Goal: Information Seeking & Learning: Learn about a topic

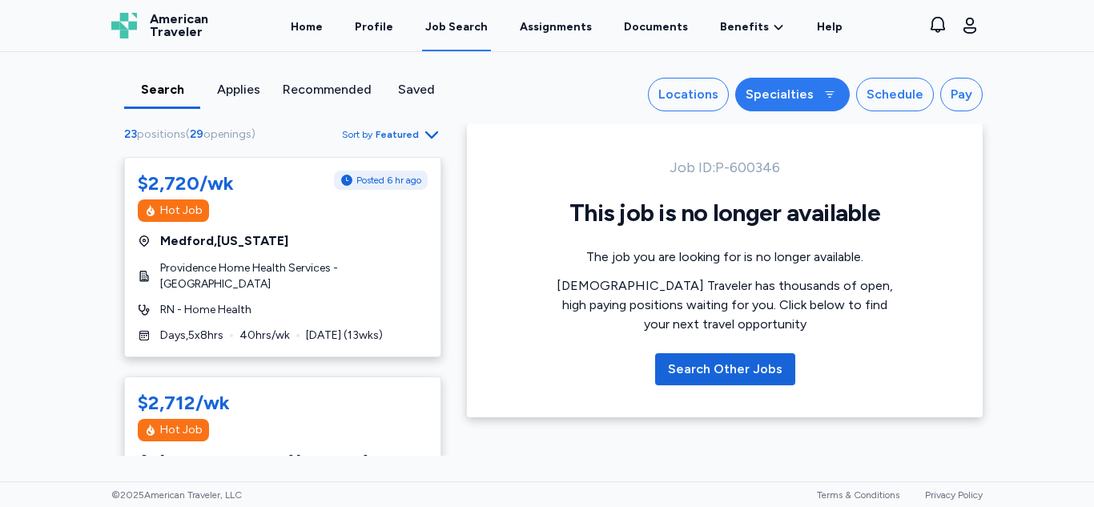
click at [785, 98] on div "Specialties" at bounding box center [779, 94] width 68 height 19
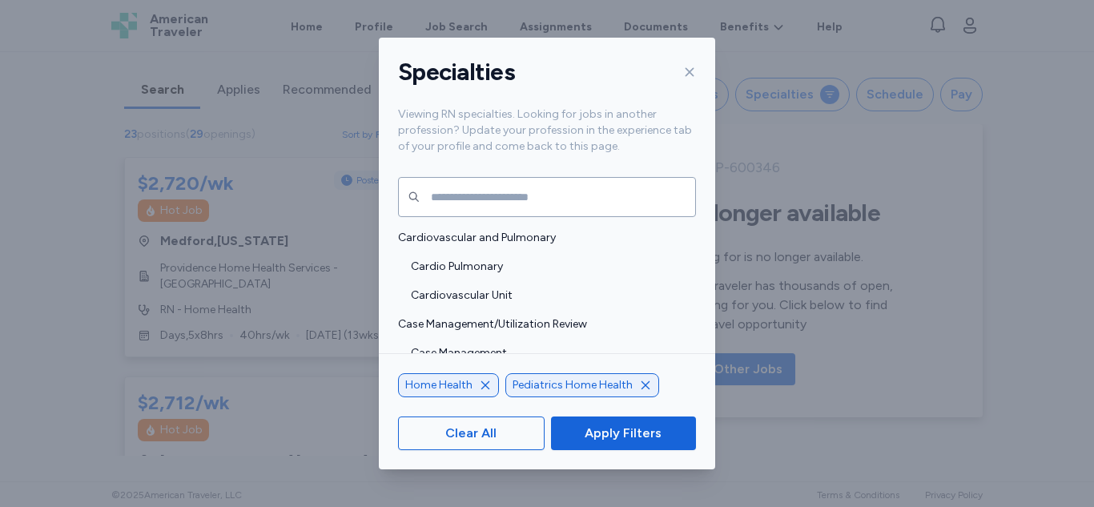
click at [641, 387] on icon "button" at bounding box center [645, 384] width 8 height 8
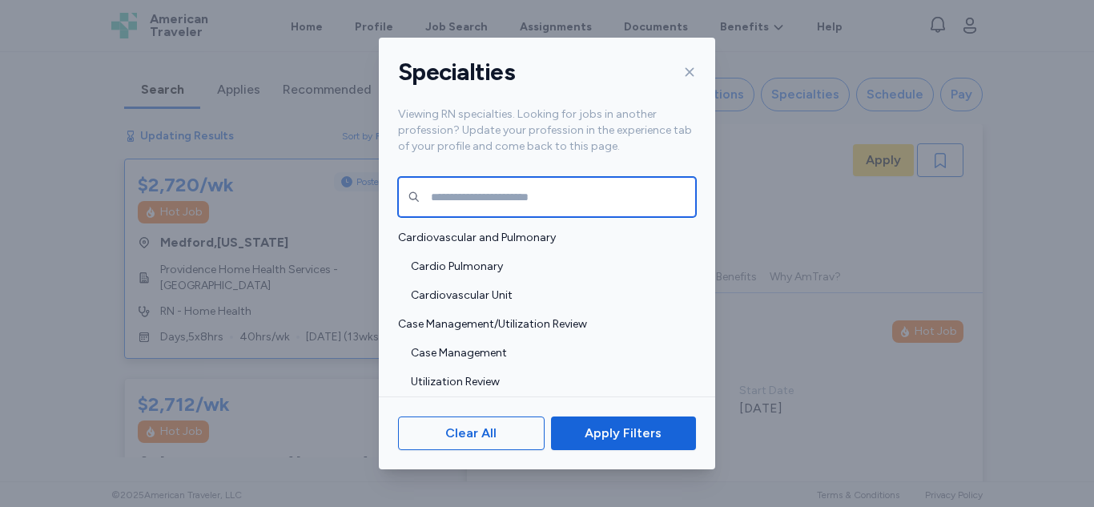
click at [448, 187] on input "text" at bounding box center [547, 197] width 298 height 40
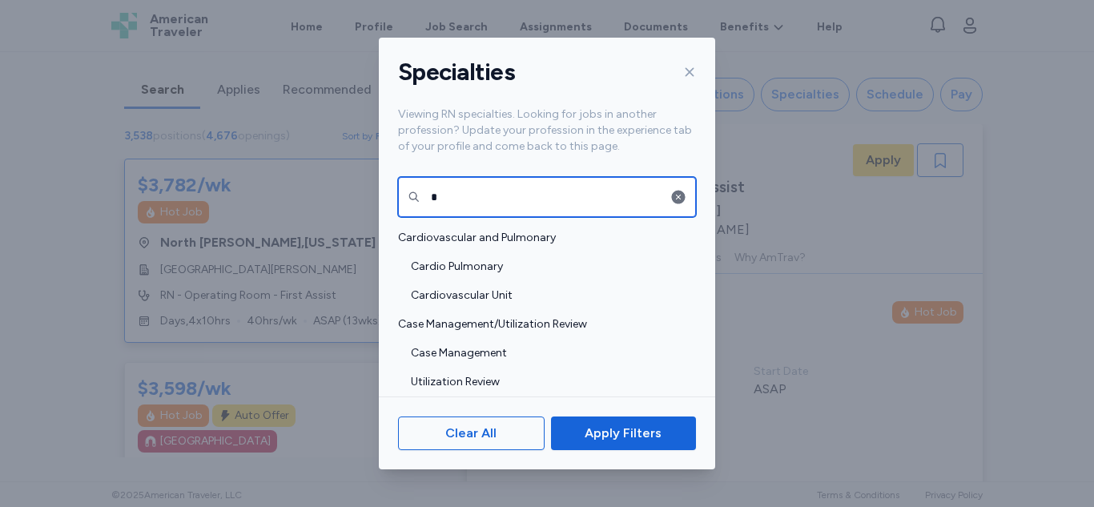
scroll to position [2, 0]
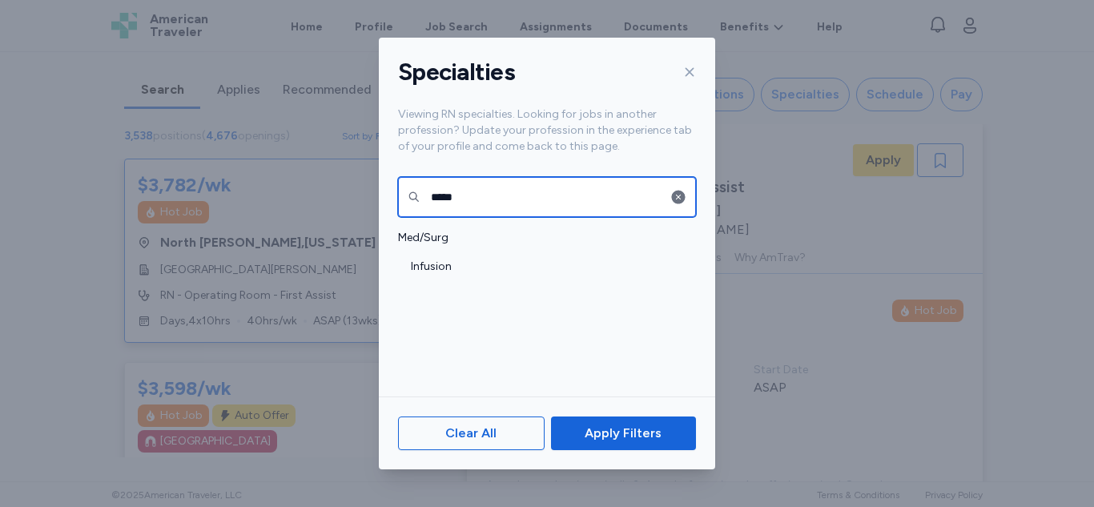
type input "*****"
click at [415, 282] on div "Med/Surg Infusion" at bounding box center [547, 310] width 336 height 174
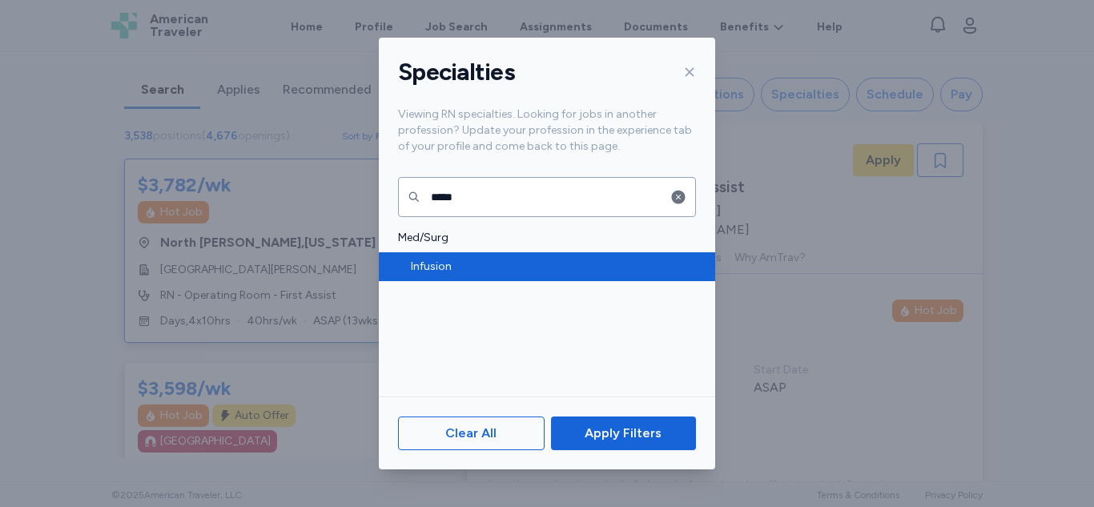
click at [412, 277] on div "Infusion" at bounding box center [547, 266] width 336 height 29
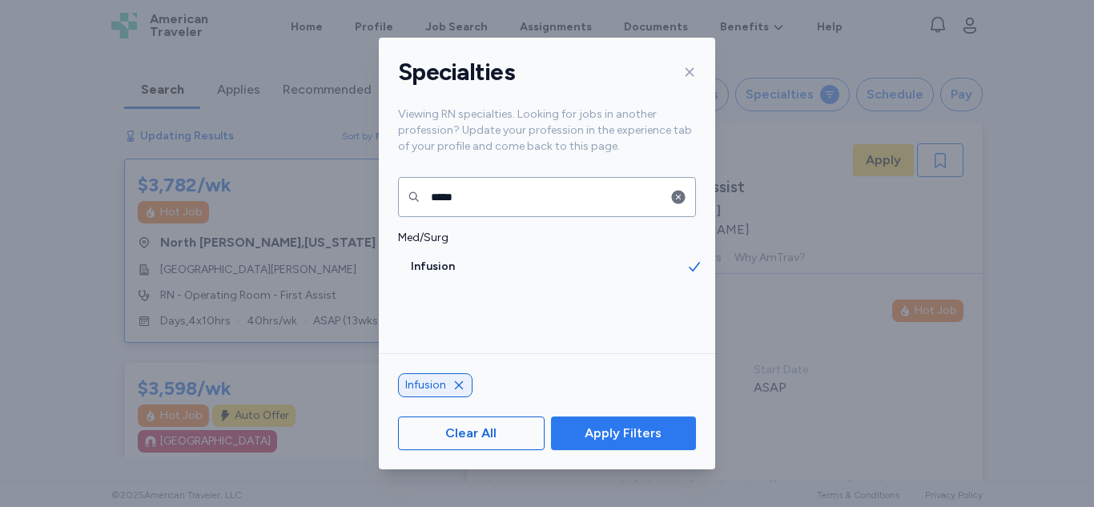
click at [653, 433] on span "Apply Filters" at bounding box center [622, 432] width 77 height 19
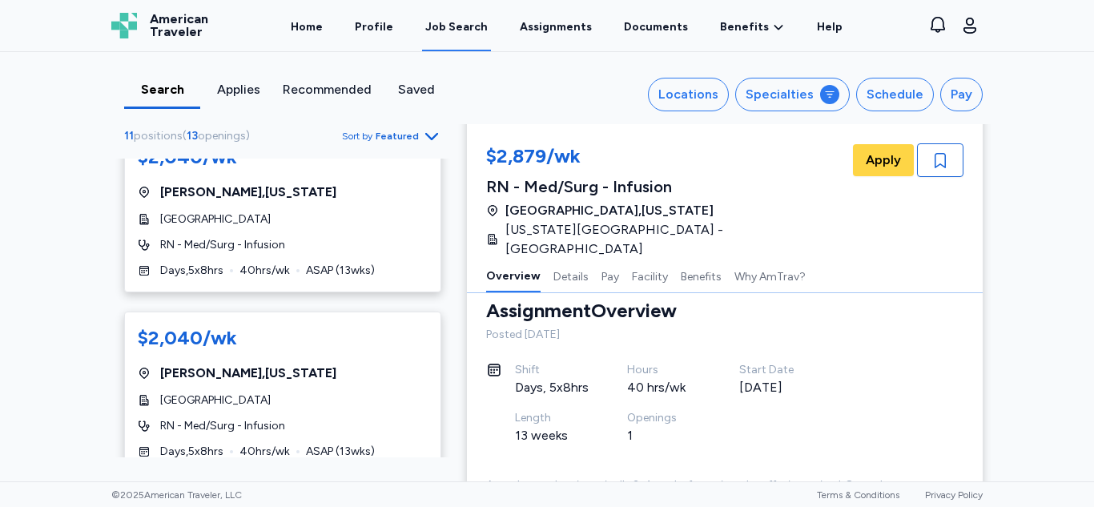
scroll to position [1768, 0]
